Goal: Check status: Check status

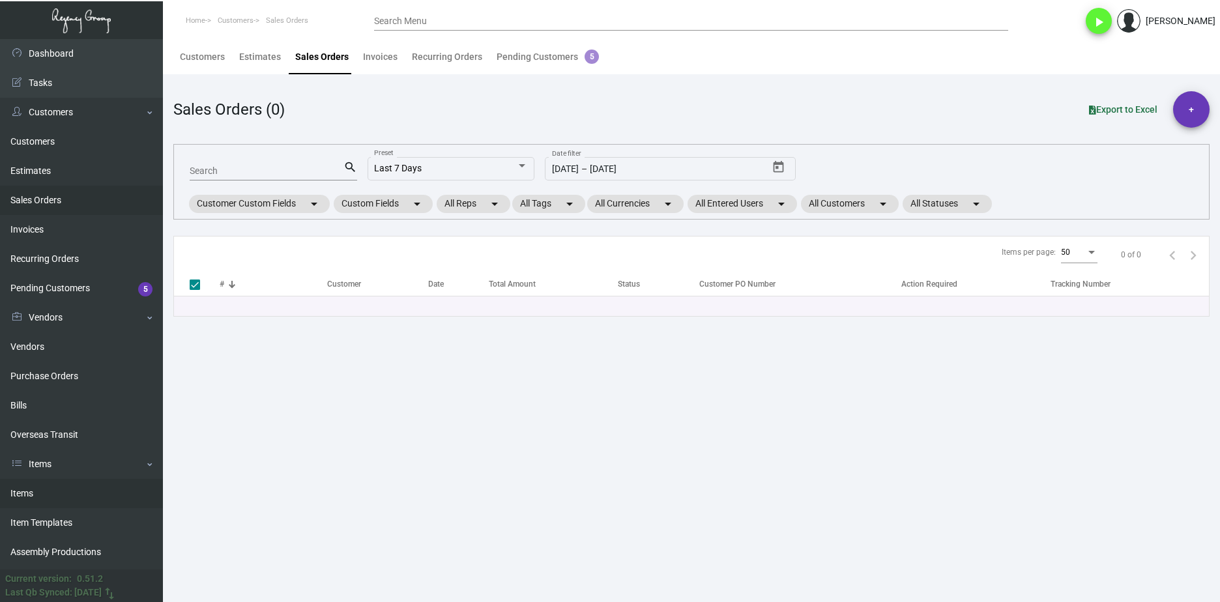
click at [108, 489] on link "Items" at bounding box center [81, 493] width 163 height 29
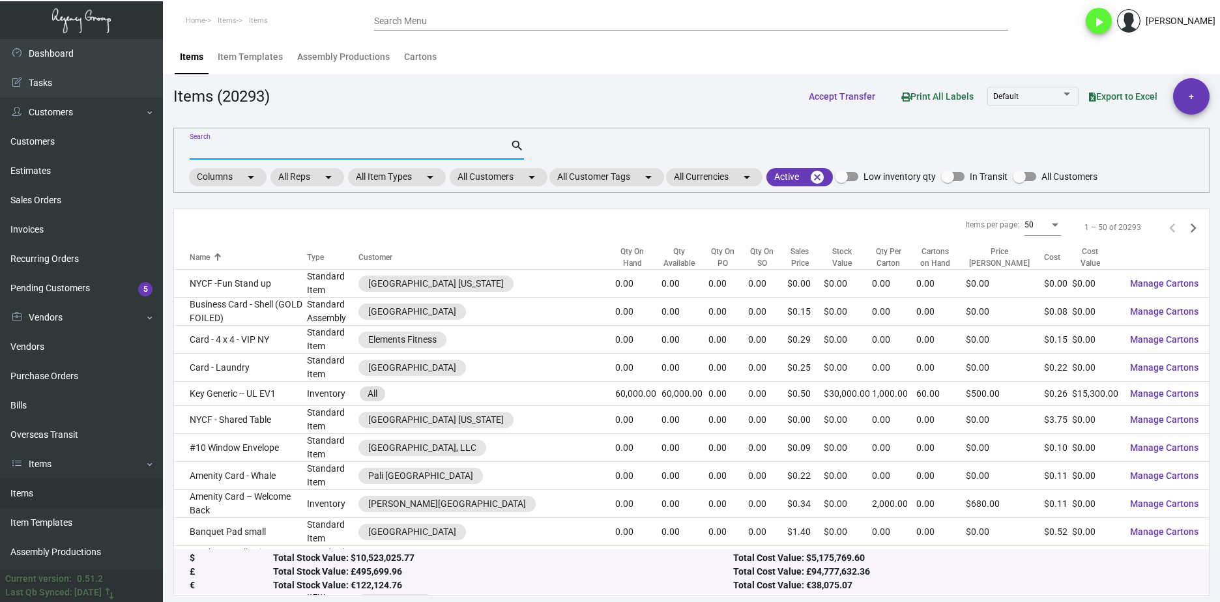
click at [249, 154] on input "Search" at bounding box center [350, 150] width 321 height 10
type input "linen napkin"
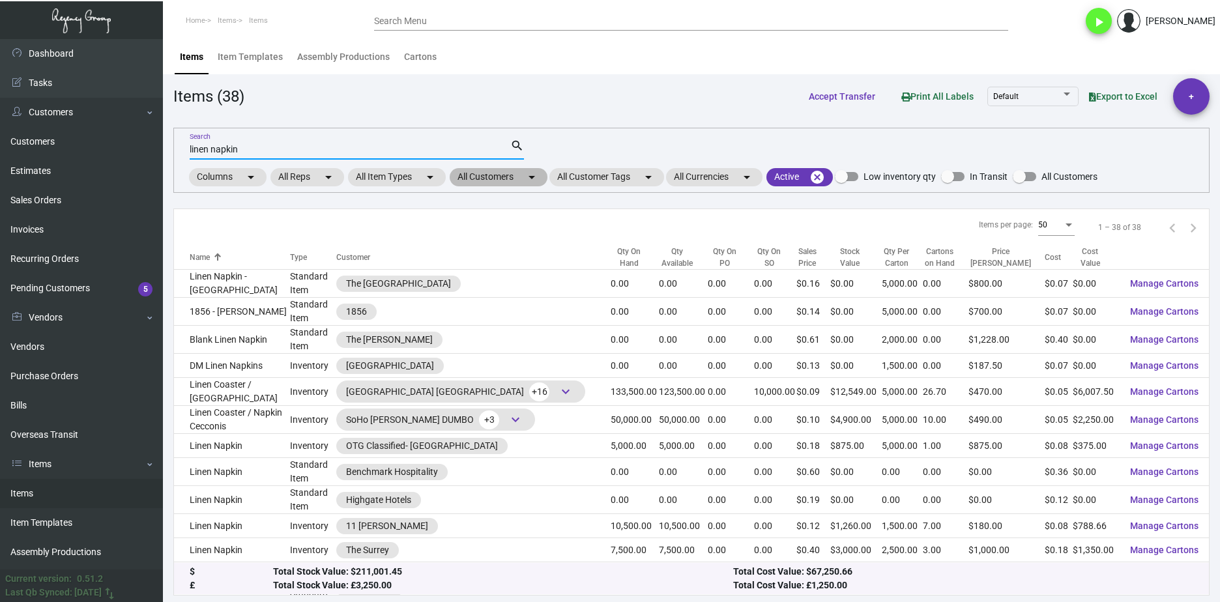
click at [515, 176] on mat-chip "All Customers arrow_drop_down" at bounding box center [499, 177] width 98 height 18
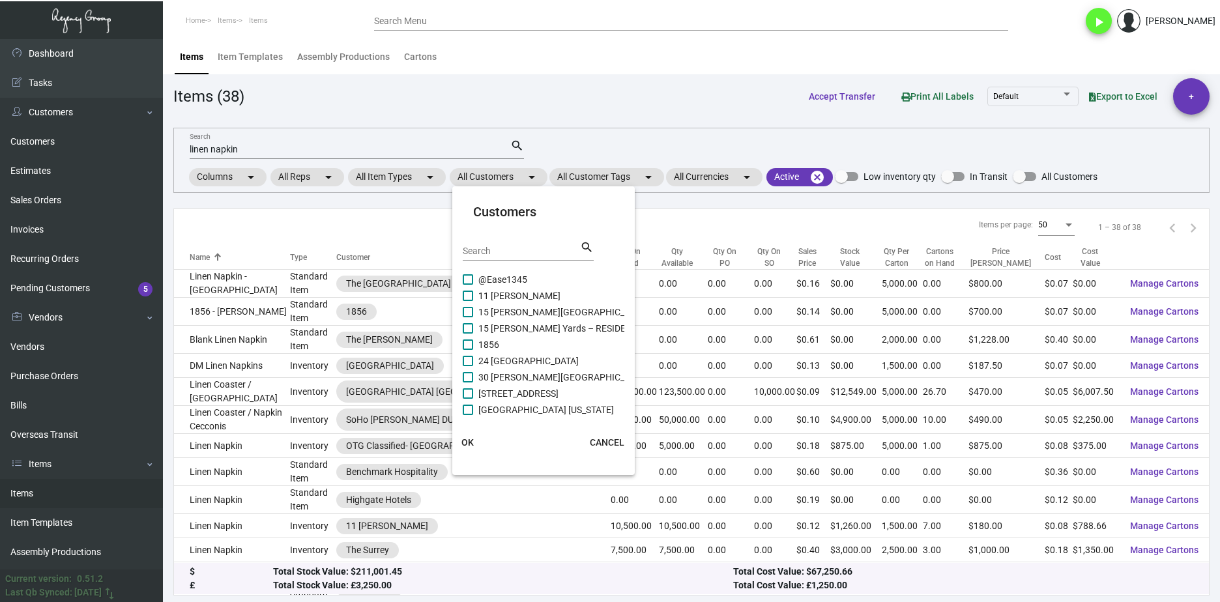
click at [502, 253] on input "Search" at bounding box center [521, 251] width 117 height 10
type input "harpeth"
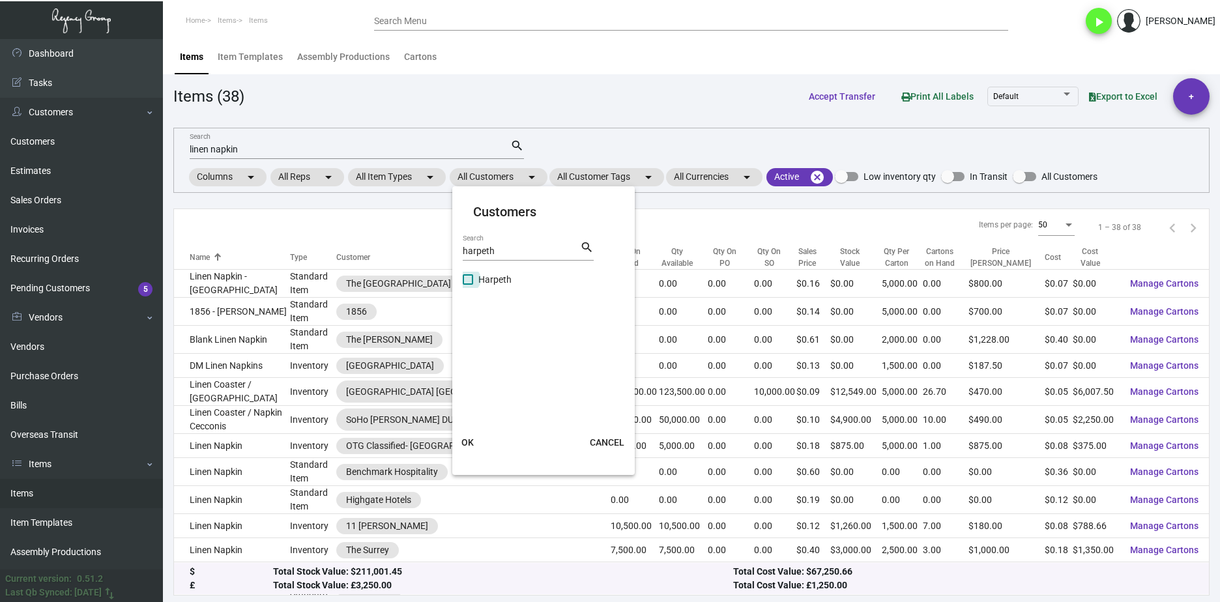
click at [479, 281] on span "Harpeth" at bounding box center [494, 280] width 33 height 16
click at [468, 285] on input "Harpeth" at bounding box center [467, 285] width 1 height 1
checkbox input "true"
click at [466, 446] on span "OK" at bounding box center [467, 442] width 12 height 10
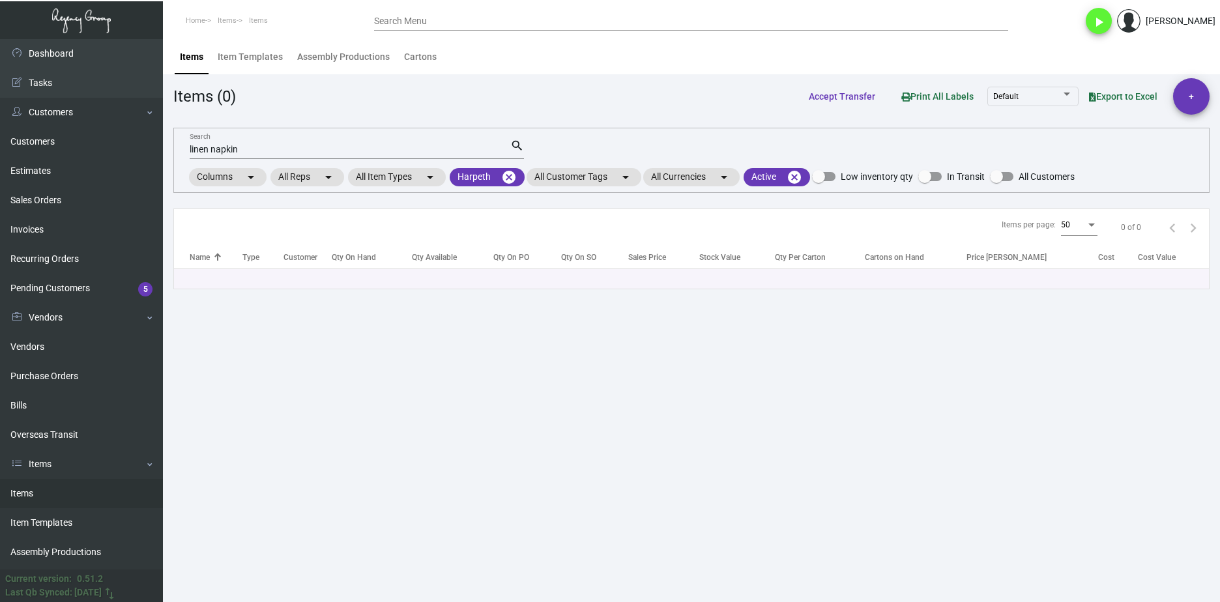
click at [561, 446] on main "Items Item Templates Assembly Productions Cartons Items (0) Accept Transfer Pri…" at bounding box center [691, 320] width 1057 height 563
click at [912, 407] on main "Items Item Templates Assembly Productions Cartons Items (0) Accept Transfer Pri…" at bounding box center [691, 320] width 1057 height 563
click at [409, 397] on main "Items Item Templates Assembly Productions Cartons Items (0) Accept Transfer Pri…" at bounding box center [691, 320] width 1057 height 563
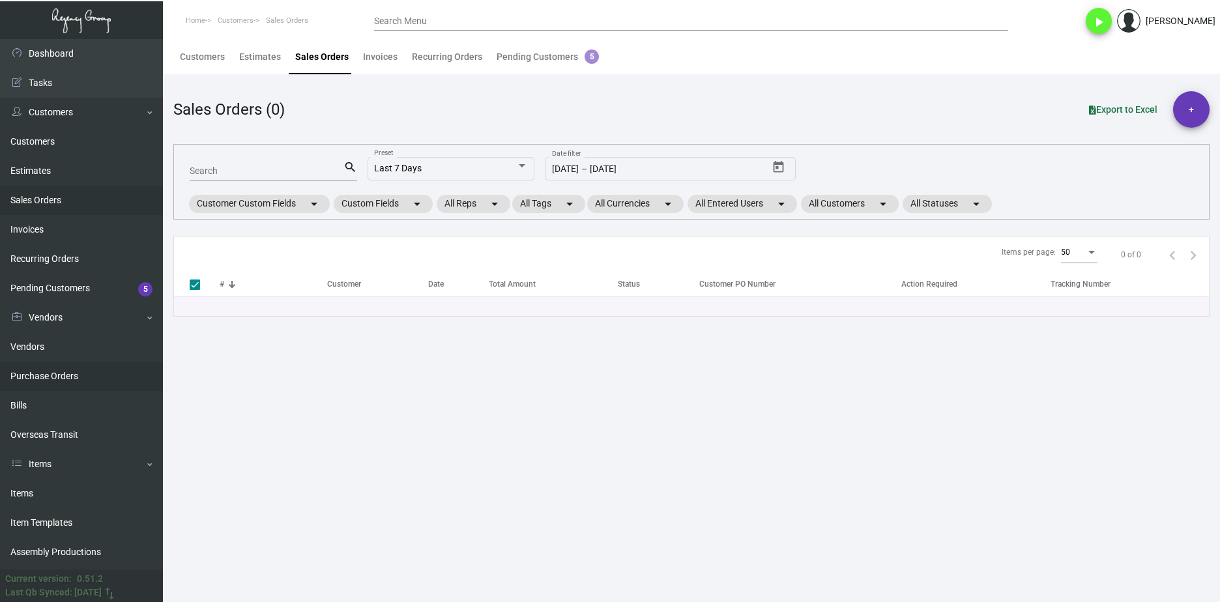
click at [109, 378] on link "Purchase Orders" at bounding box center [81, 376] width 163 height 29
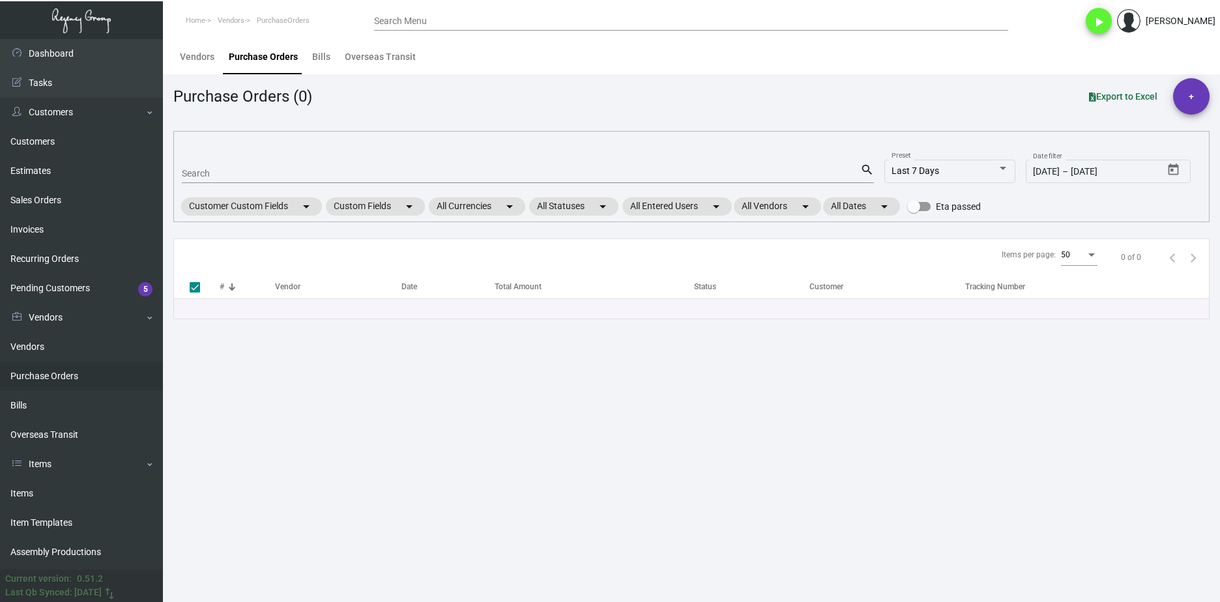
click at [206, 169] on input "Search" at bounding box center [521, 174] width 678 height 10
paste input "148713"
type input "148713"
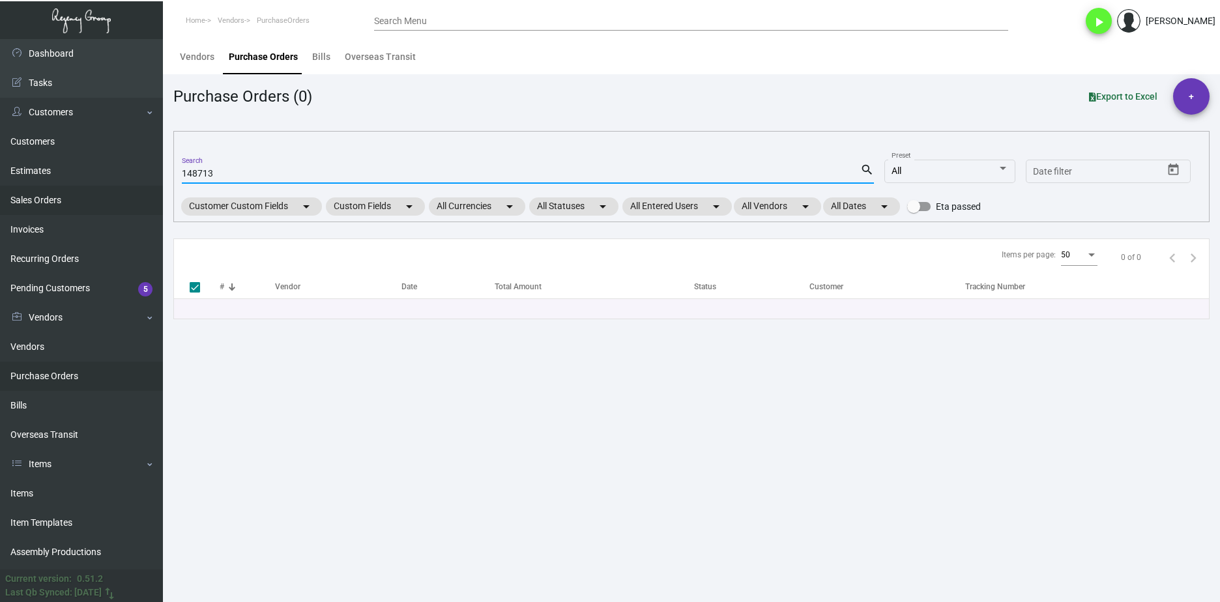
type input "148713"
click at [79, 202] on link "Sales Orders" at bounding box center [81, 200] width 163 height 29
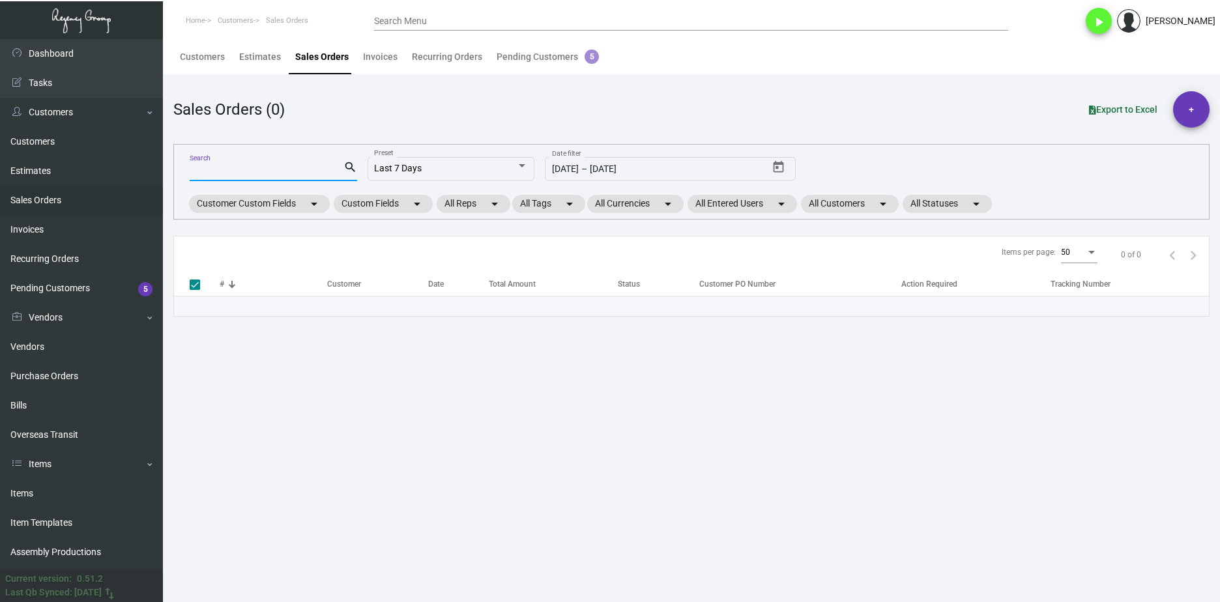
click at [226, 173] on input "Search" at bounding box center [267, 171] width 154 height 10
paste input "148713"
type input "148713"
checkbox input "false"
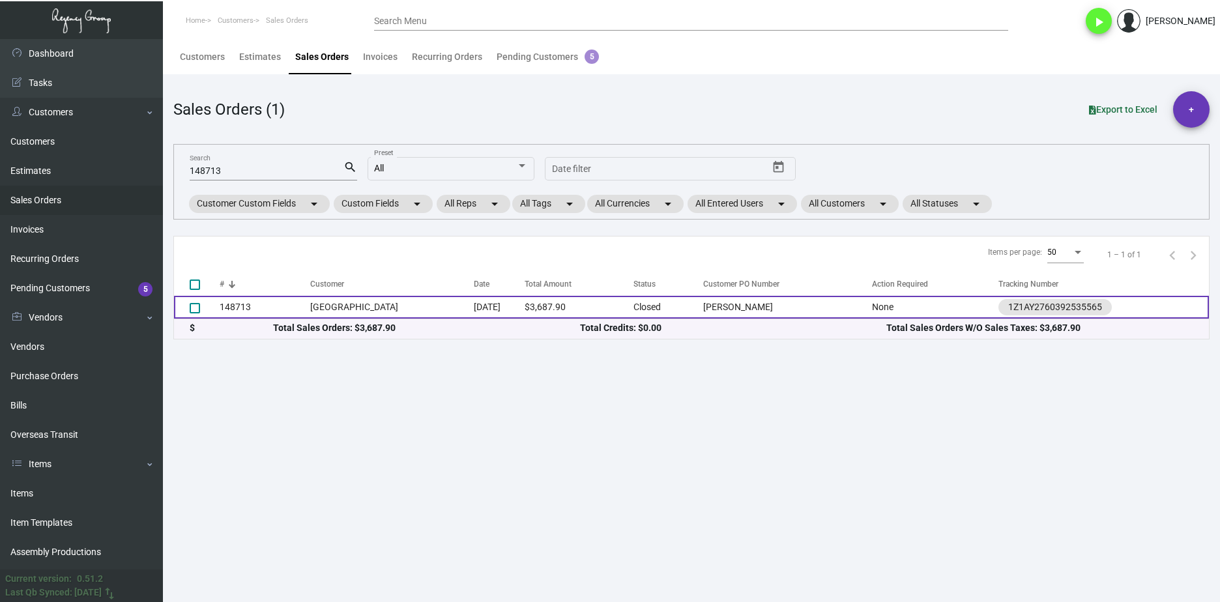
click at [384, 306] on td "Cliff House Resort & Spa" at bounding box center [392, 307] width 164 height 23
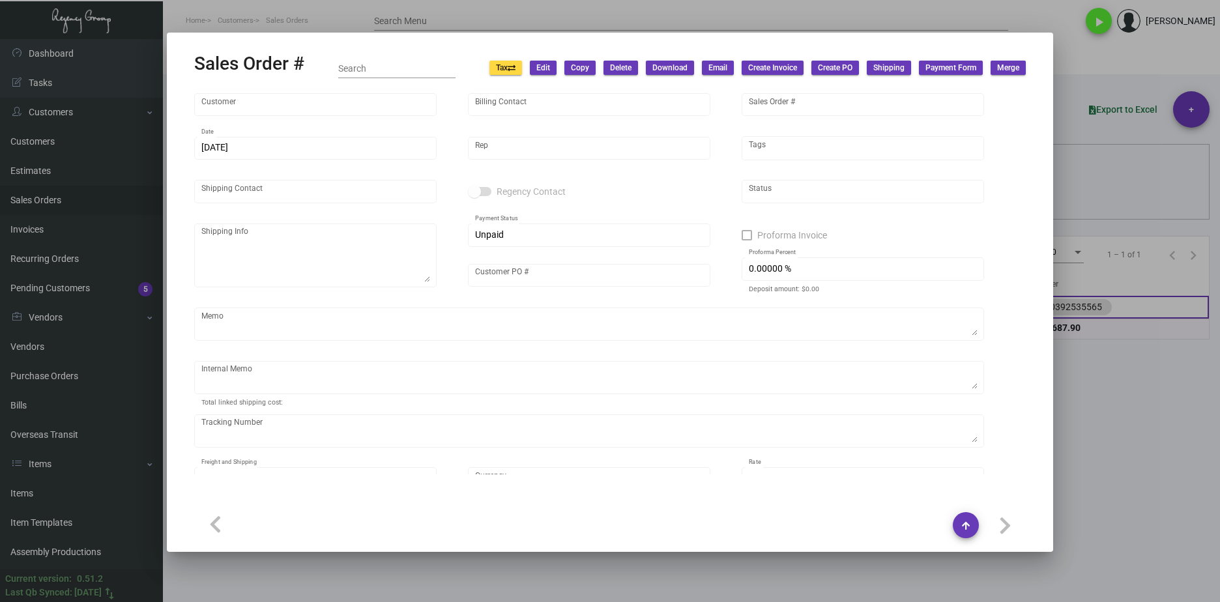
type input "Cliff House Resort & Spa"
type input "Accounts Payable"
type input "148713"
type input "9/6/2023"
type input "Nick Meyers"
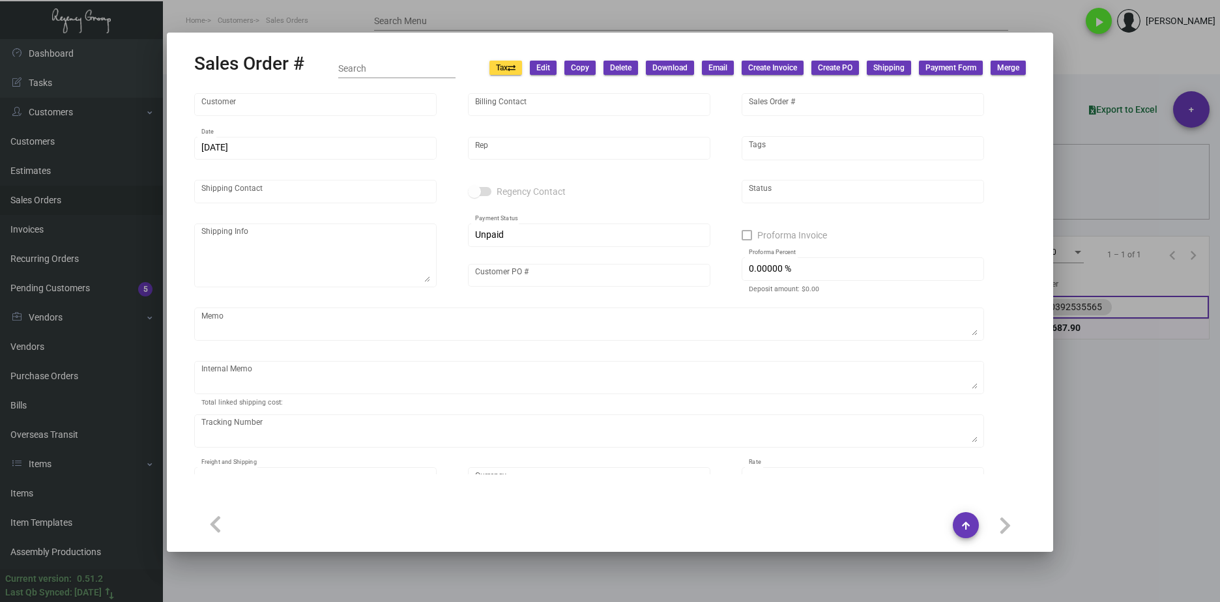
type input "Laura Conti"
type textarea "Cliff House Maine - Laura Conti 591 Shore Road Cape Neddick, ME, 03902 US"
type input "Laura Conti"
type textarea "54.96"
type input "United States Dollar $"
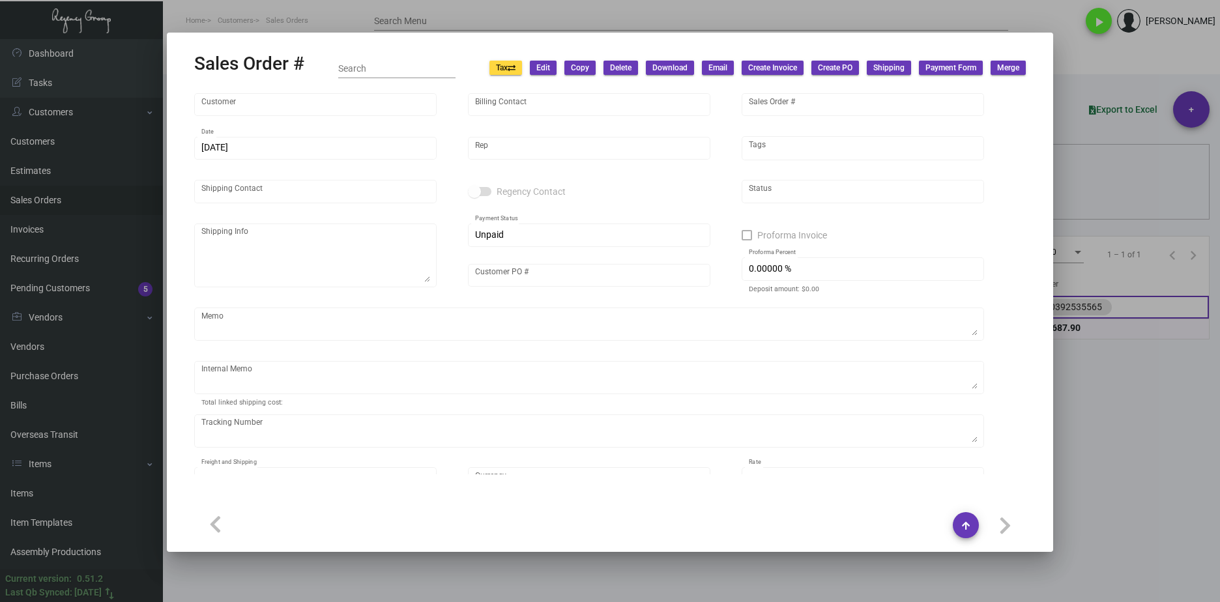
type input "$ 147.90"
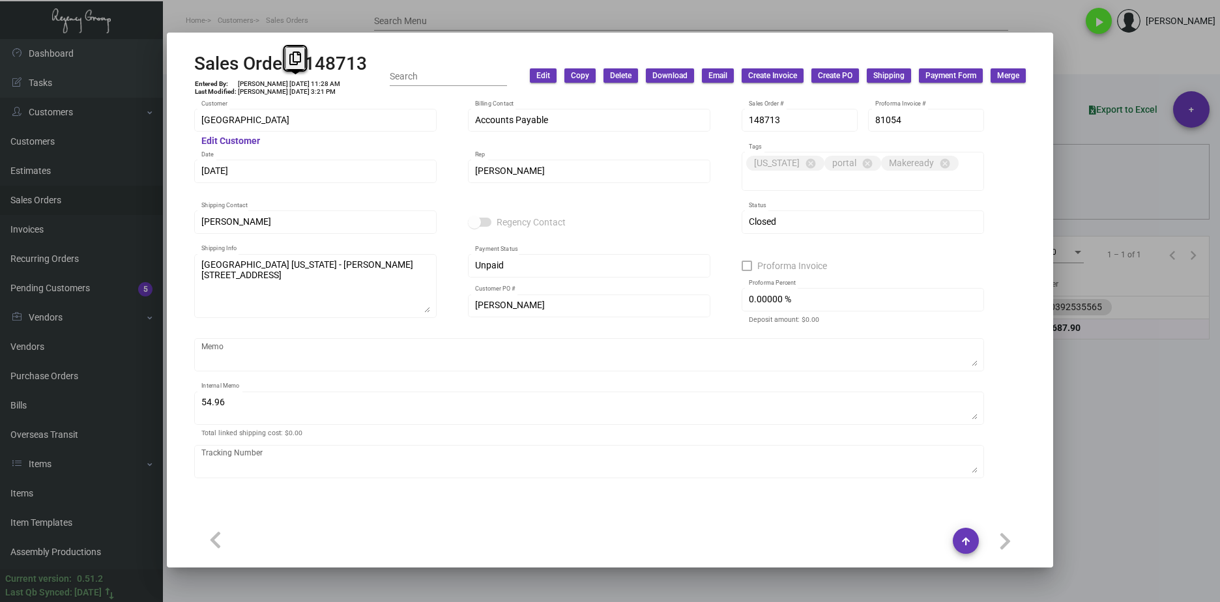
drag, startPoint x: 306, startPoint y: 84, endPoint x: 284, endPoint y: 83, distance: 21.5
click at [284, 83] on td "Manuel Alvarez 9/6/23, 11:28 AM" at bounding box center [289, 84] width 104 height 8
copy td "9/6/23,"
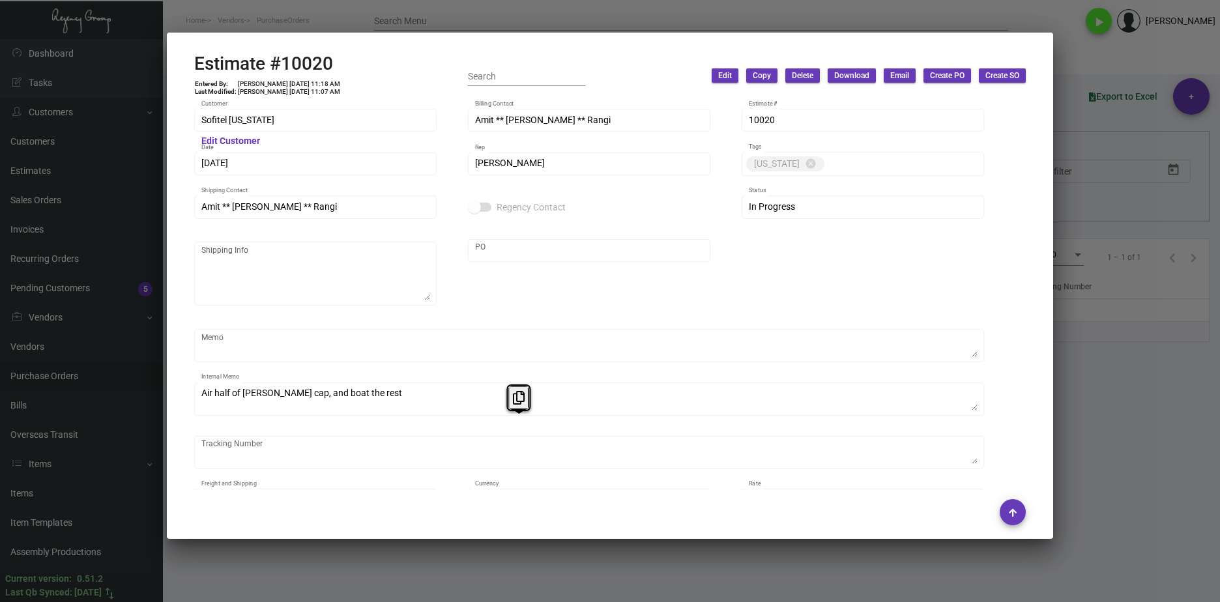
scroll to position [3584, 0]
